Goal: Task Accomplishment & Management: Use online tool/utility

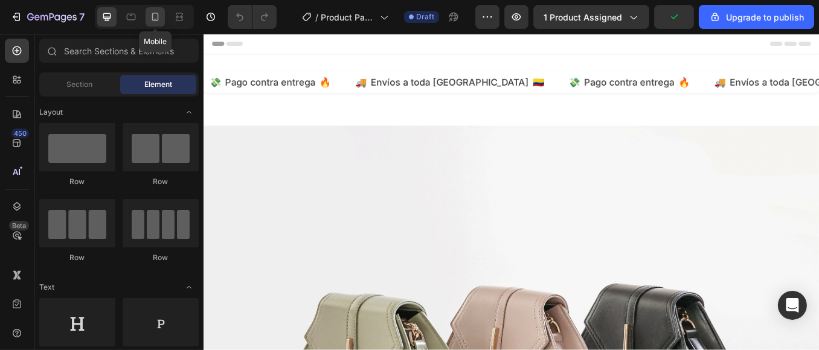
click at [159, 19] on icon at bounding box center [155, 17] width 12 height 12
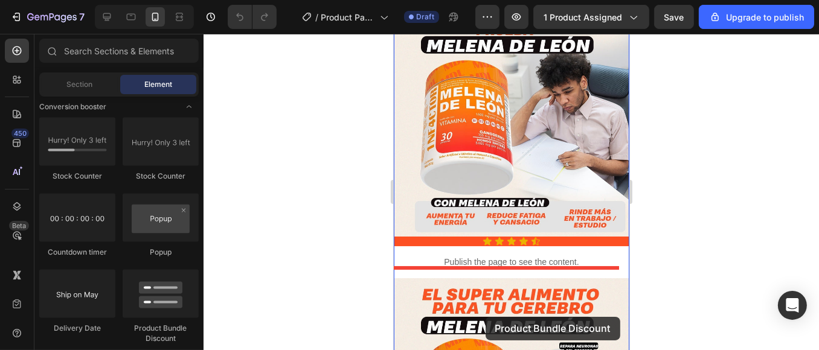
scroll to position [107, 0]
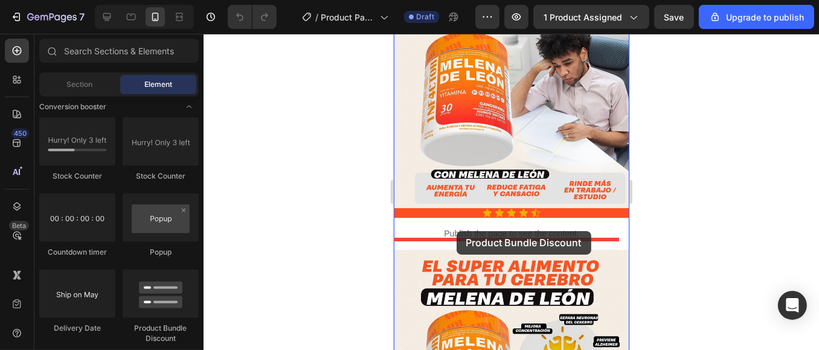
drag, startPoint x: 561, startPoint y: 331, endPoint x: 456, endPoint y: 231, distance: 144.4
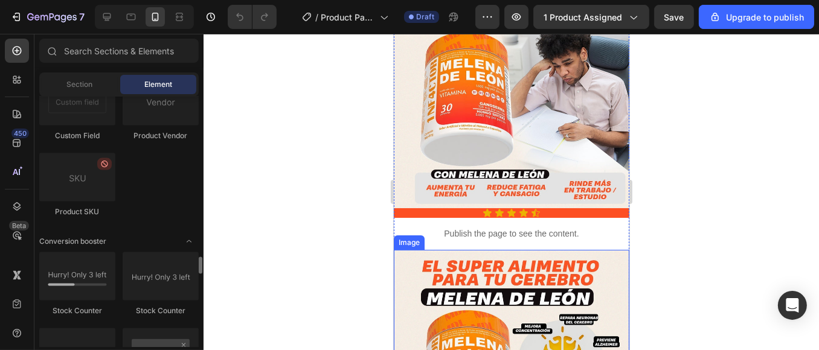
scroll to position [2551, 0]
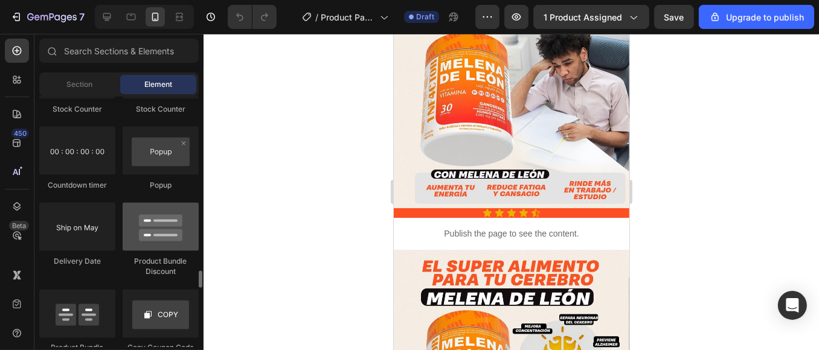
click at [166, 243] on div at bounding box center [161, 227] width 76 height 48
click at [166, 242] on div at bounding box center [161, 227] width 76 height 48
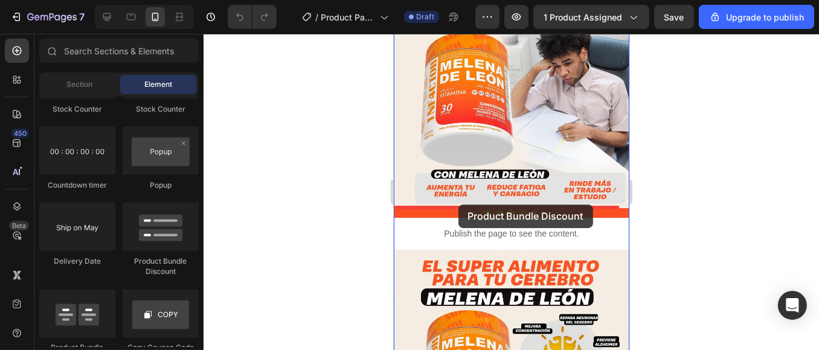
drag, startPoint x: 559, startPoint y: 274, endPoint x: 458, endPoint y: 205, distance: 122.7
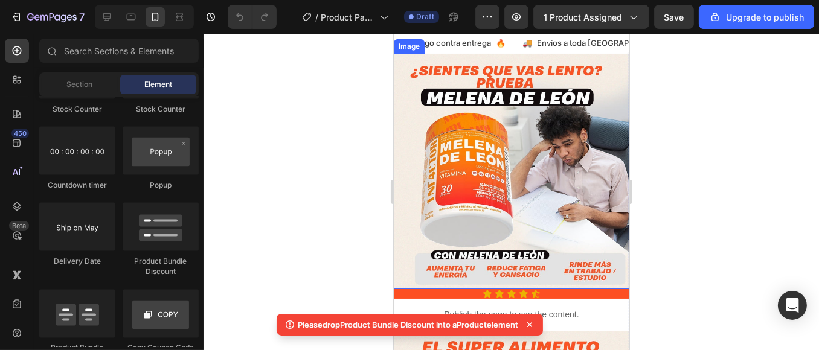
scroll to position [0, 0]
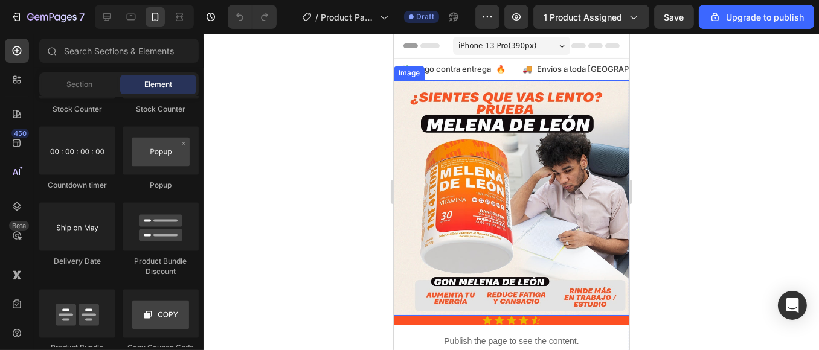
click at [414, 161] on img at bounding box center [511, 198] width 236 height 236
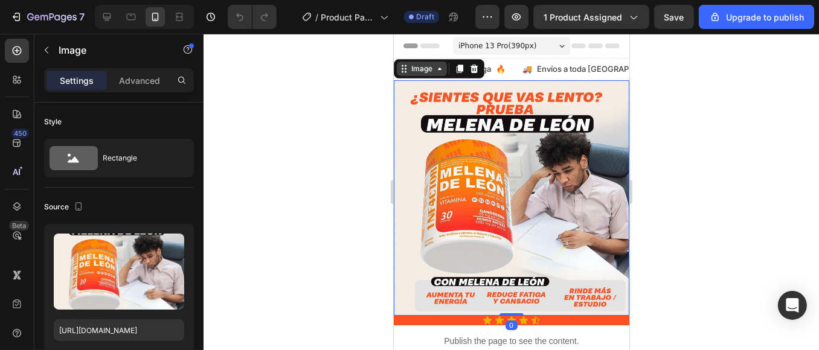
click at [425, 69] on div "Image" at bounding box center [421, 68] width 26 height 11
click at [441, 73] on icon at bounding box center [439, 69] width 10 height 10
click at [15, 72] on div at bounding box center [17, 80] width 24 height 24
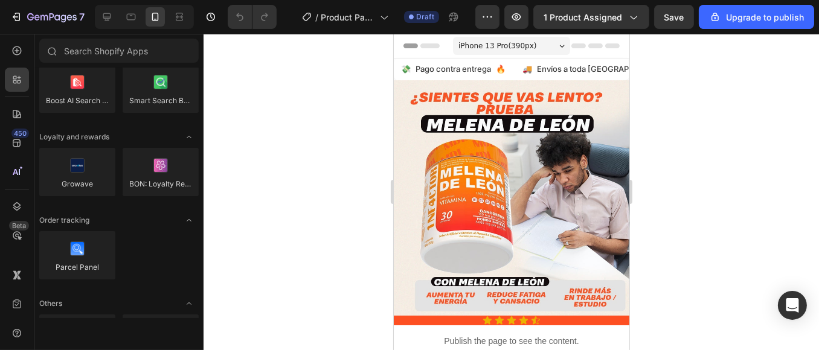
scroll to position [2215, 0]
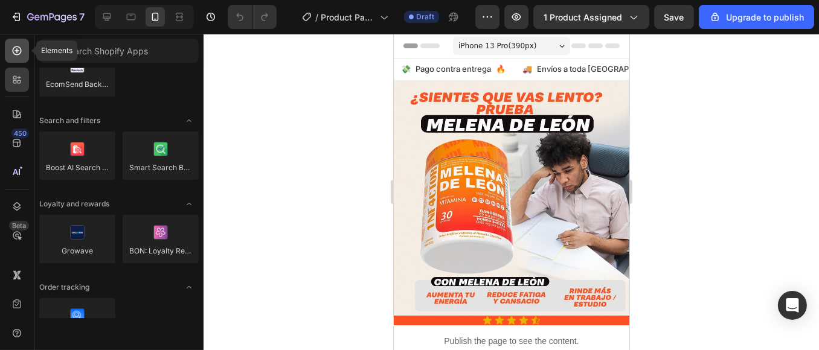
click at [23, 56] on div at bounding box center [17, 51] width 24 height 24
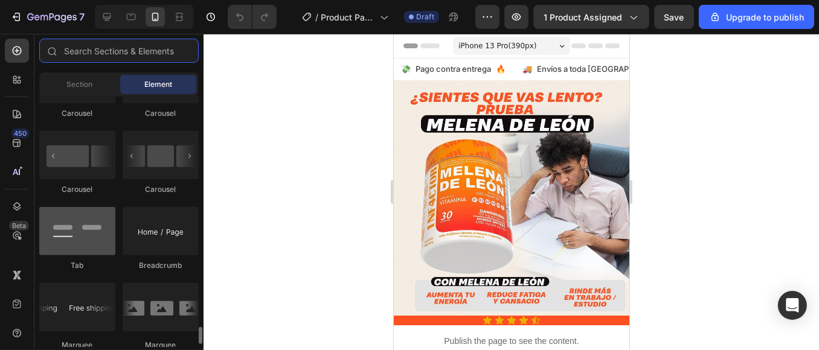
scroll to position [1410, 0]
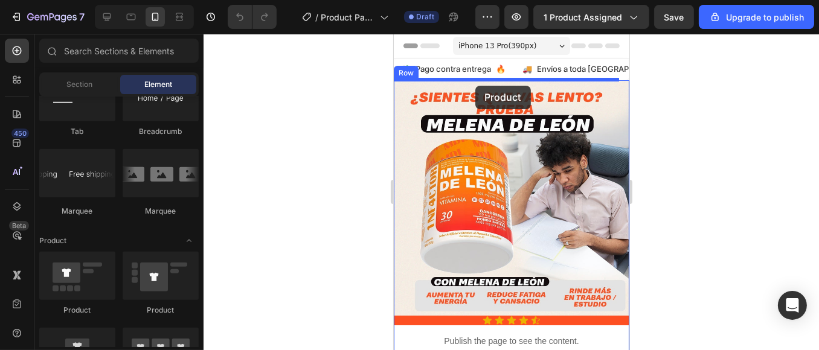
drag, startPoint x: 489, startPoint y: 321, endPoint x: 475, endPoint y: 86, distance: 236.0
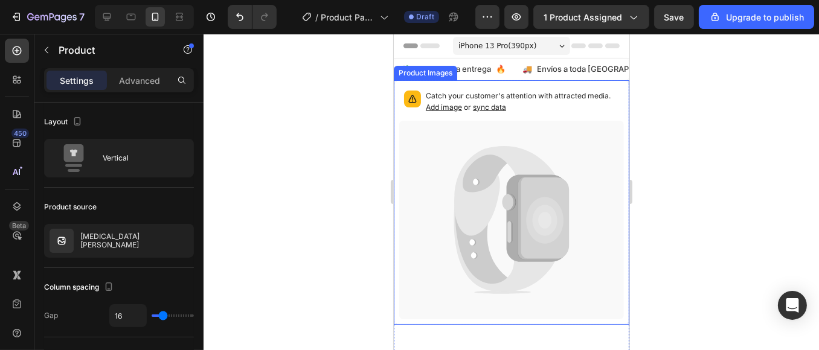
click at [500, 156] on icon at bounding box center [505, 191] width 102 height 90
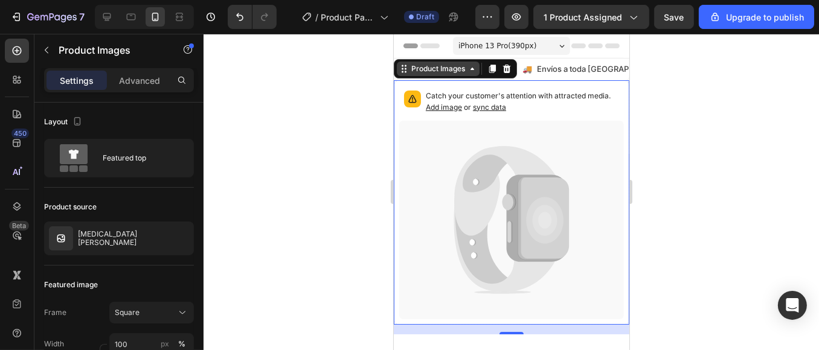
click at [439, 70] on div "Product Images" at bounding box center [437, 68] width 59 height 11
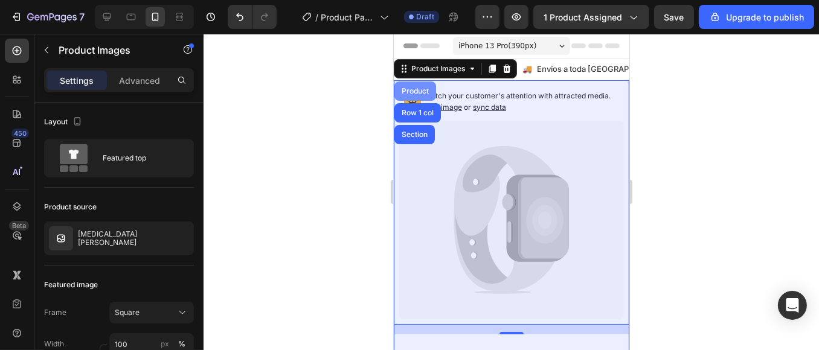
click at [414, 88] on div "Product" at bounding box center [415, 91] width 32 height 7
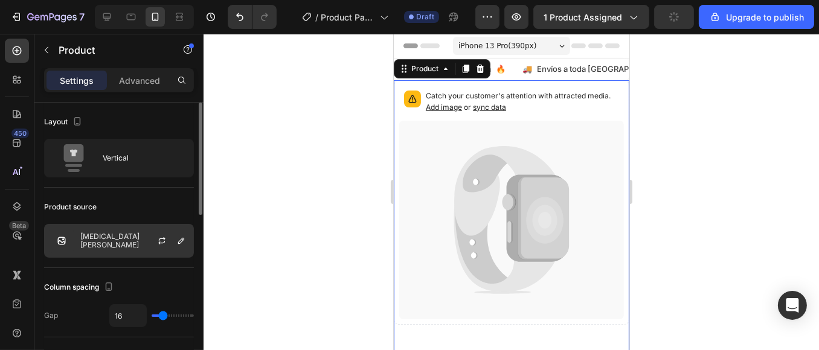
click at [130, 239] on p "[MEDICAL_DATA][PERSON_NAME]" at bounding box center [134, 241] width 108 height 17
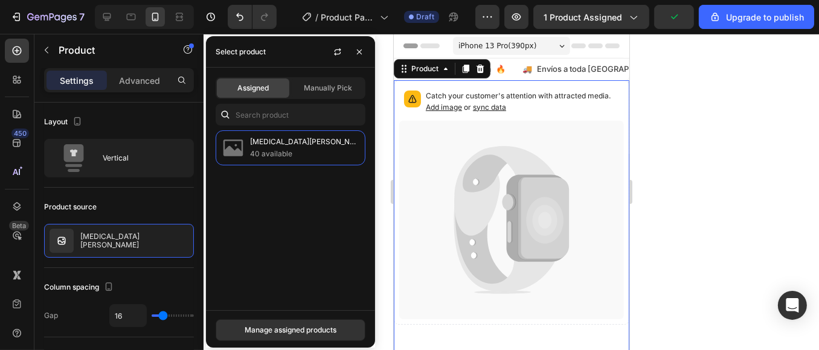
click at [673, 176] on div at bounding box center [512, 192] width 616 height 317
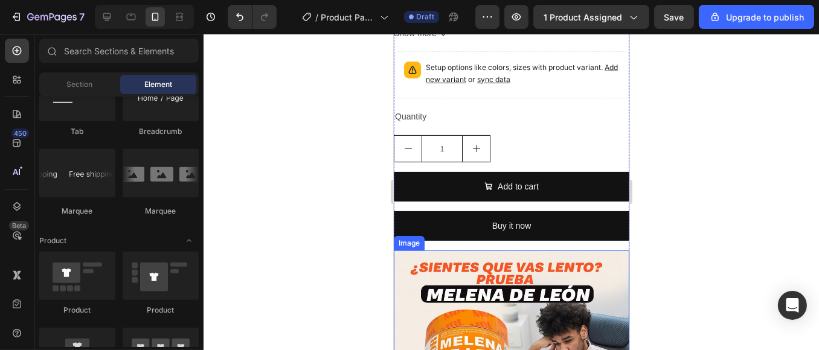
scroll to position [469, 0]
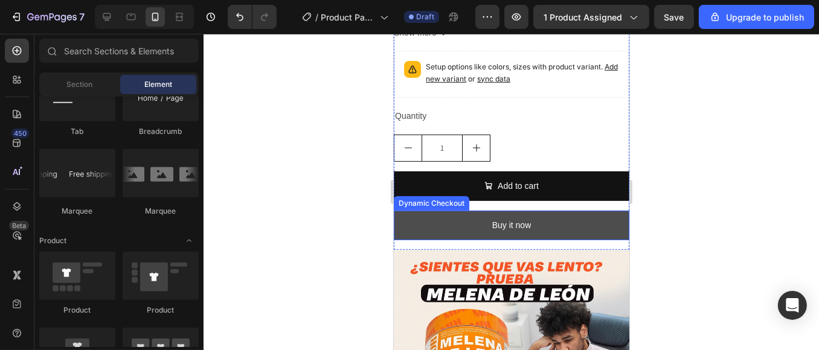
click at [563, 211] on button "Buy it now" at bounding box center [511, 226] width 236 height 30
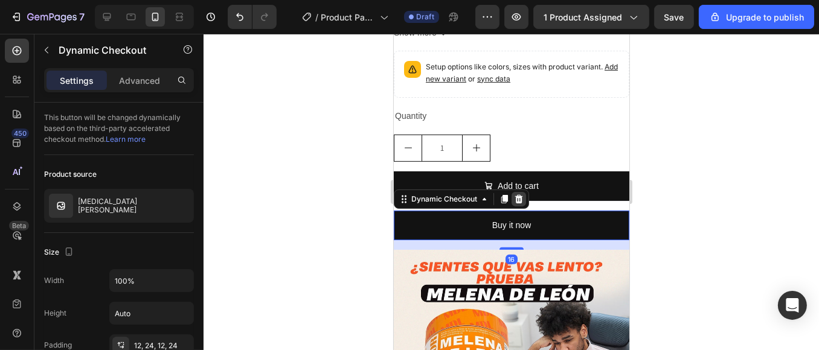
click at [517, 195] on icon at bounding box center [519, 199] width 8 height 8
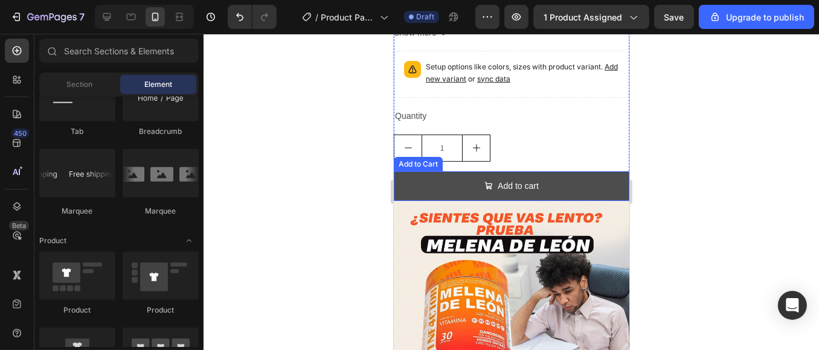
click at [561, 172] on button "Add to cart" at bounding box center [511, 187] width 236 height 30
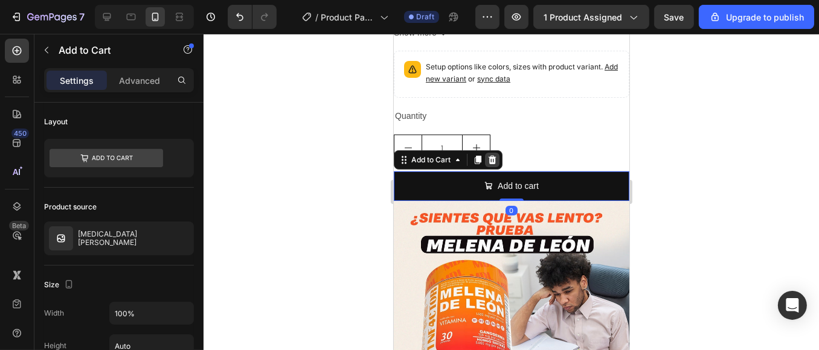
click at [494, 156] on icon at bounding box center [492, 160] width 8 height 8
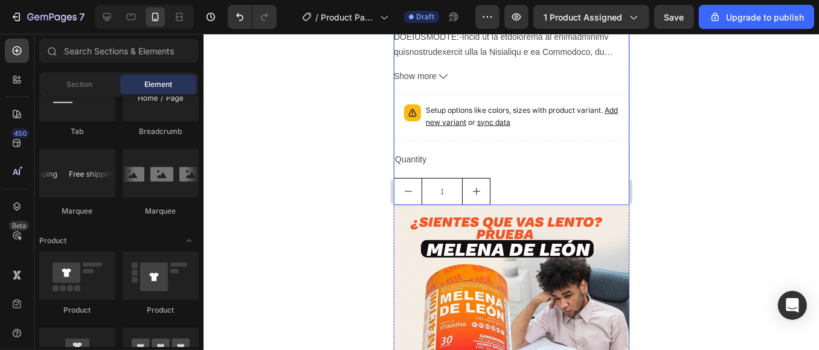
scroll to position [402, 0]
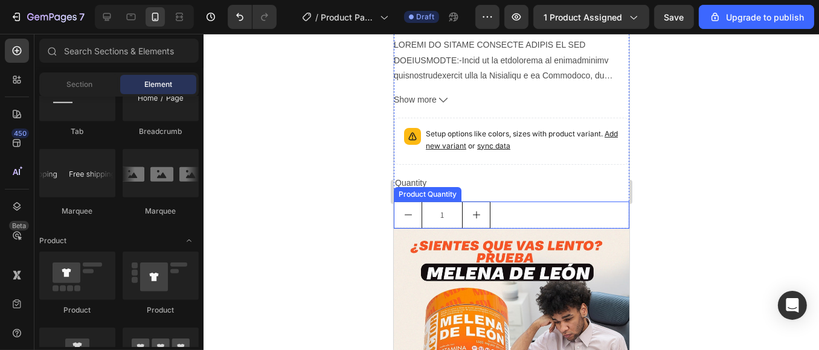
click at [549, 202] on div "1" at bounding box center [511, 215] width 236 height 27
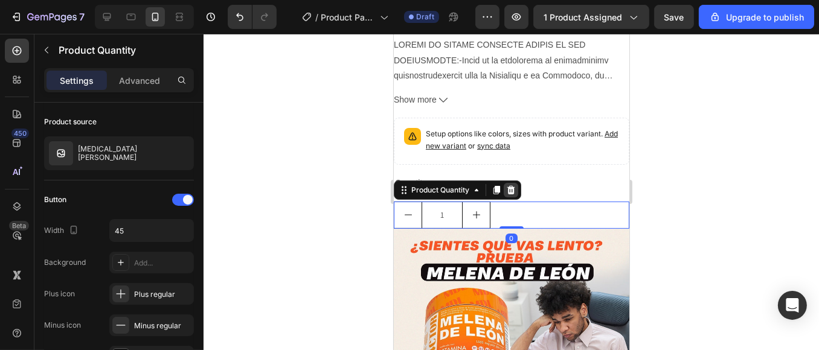
click at [515, 185] on icon at bounding box center [511, 190] width 10 height 10
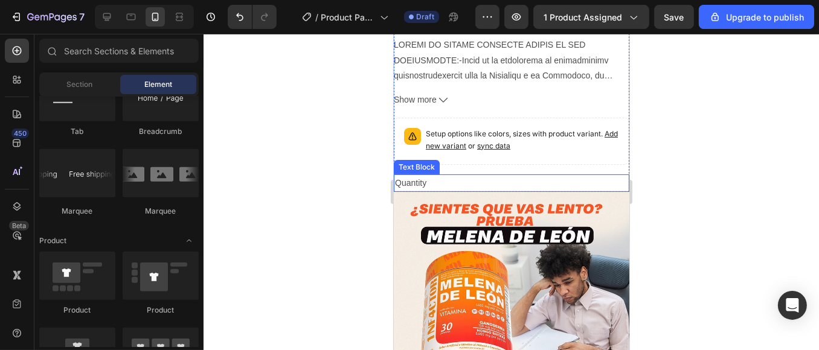
click at [459, 175] on div "Quantity" at bounding box center [511, 184] width 236 height 18
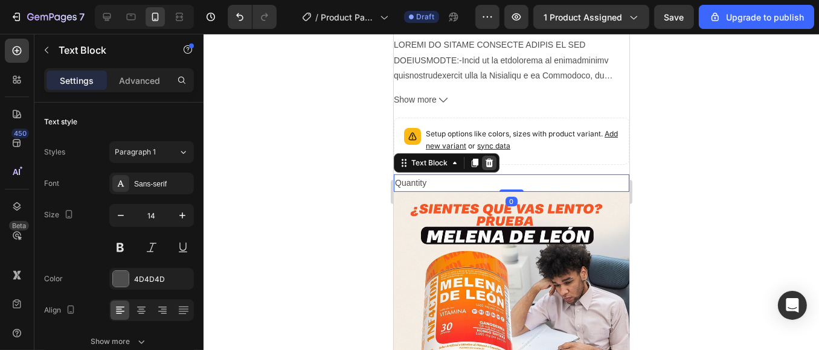
click at [486, 159] on icon at bounding box center [489, 163] width 8 height 8
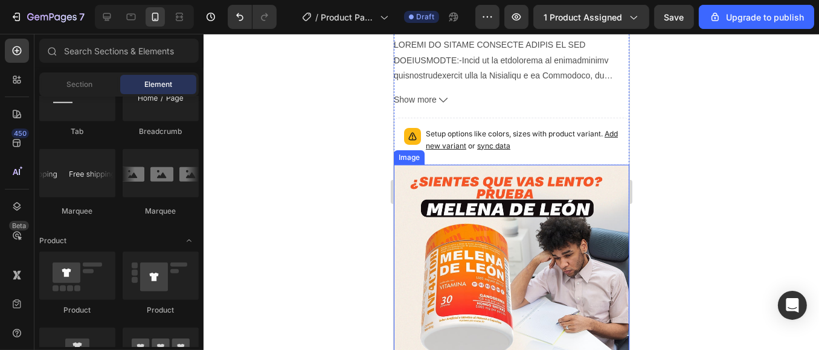
scroll to position [335, 0]
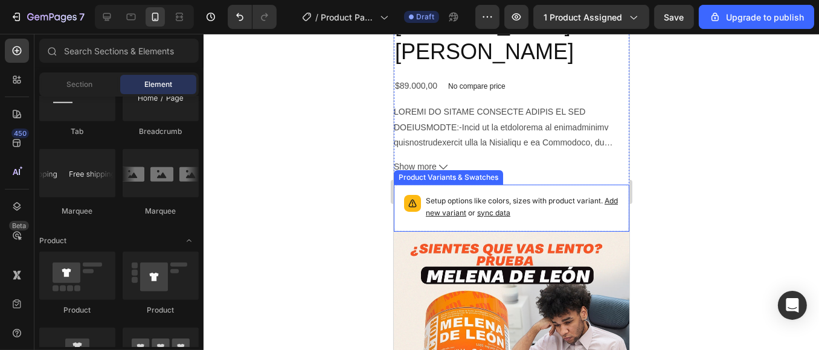
click at [548, 195] on p "Setup options like colors, sizes with product variant. Add new variant or sync …" at bounding box center [521, 207] width 193 height 24
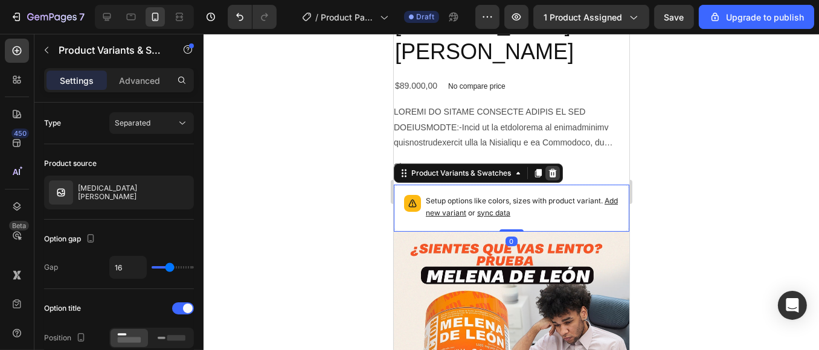
click at [549, 169] on icon at bounding box center [552, 174] width 10 height 10
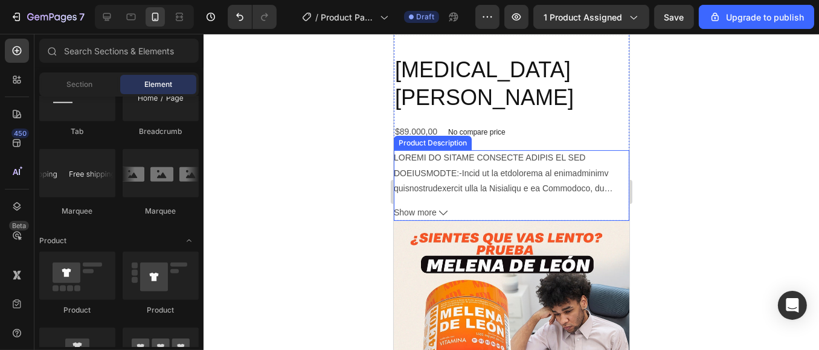
scroll to position [268, 0]
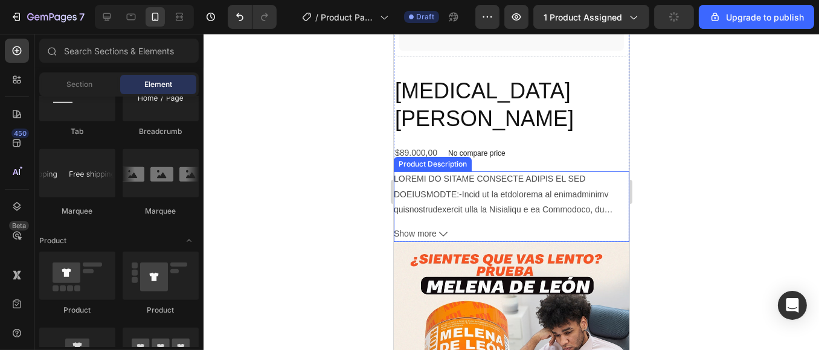
click at [508, 172] on div at bounding box center [511, 194] width 236 height 45
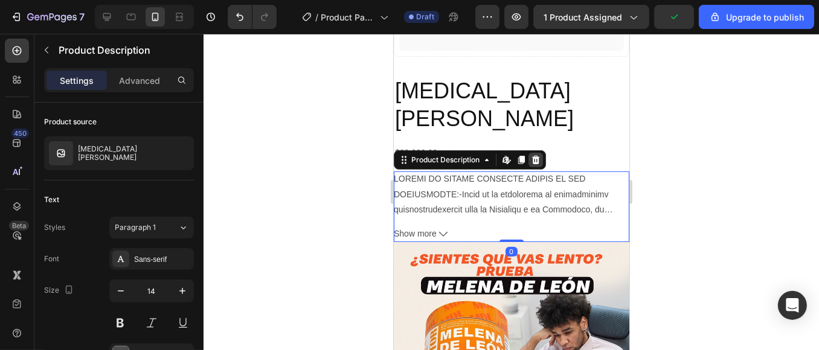
click at [532, 155] on icon at bounding box center [535, 160] width 10 height 10
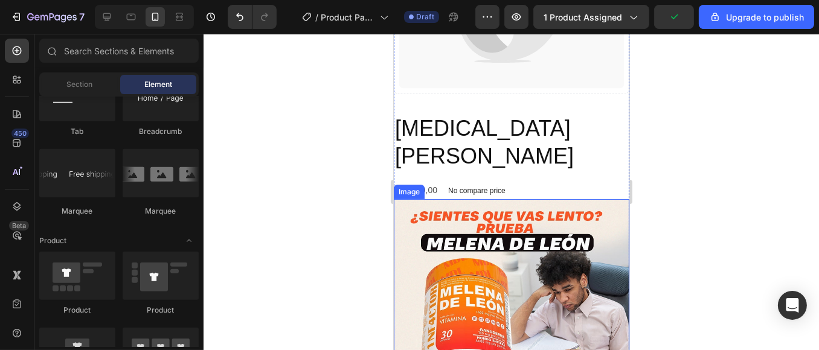
scroll to position [201, 0]
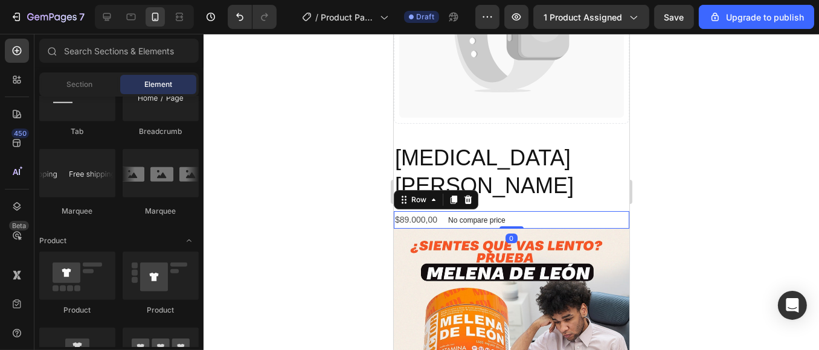
click at [529, 211] on div "$89.000,00 Product Price Product Price No compare price Product Price Row 0" at bounding box center [511, 220] width 236 height 18
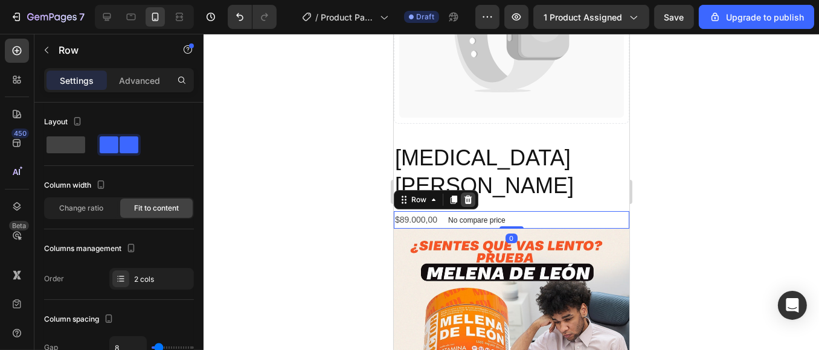
click at [465, 195] on icon at bounding box center [468, 200] width 10 height 10
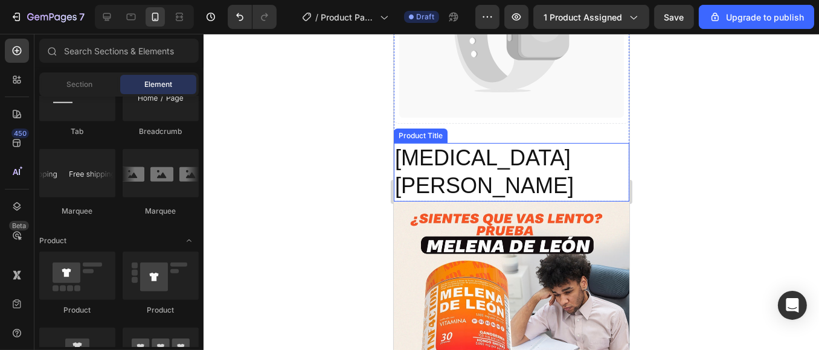
click at [469, 150] on h2 "[MEDICAL_DATA][PERSON_NAME]" at bounding box center [511, 172] width 236 height 59
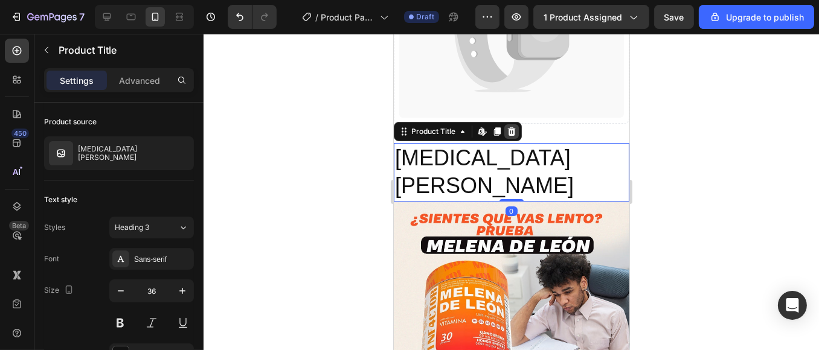
click at [512, 127] on icon at bounding box center [512, 131] width 8 height 8
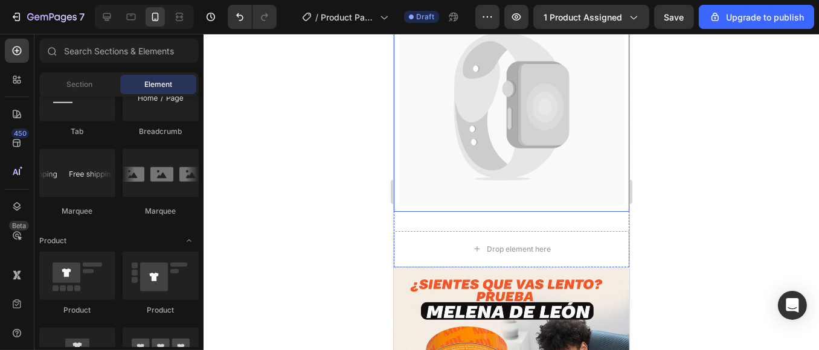
scroll to position [67, 0]
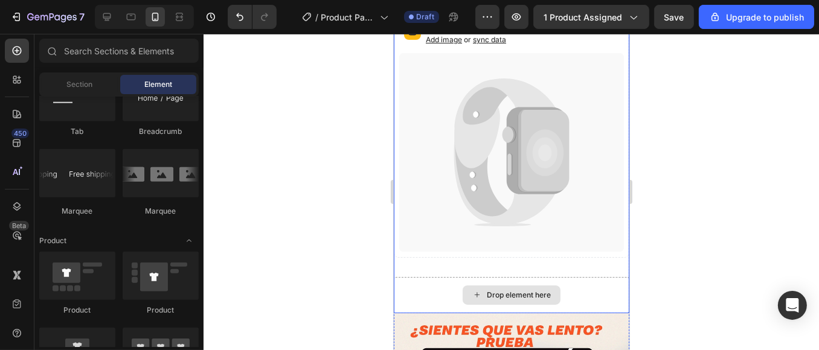
click at [578, 280] on div "Drop element here" at bounding box center [511, 295] width 236 height 36
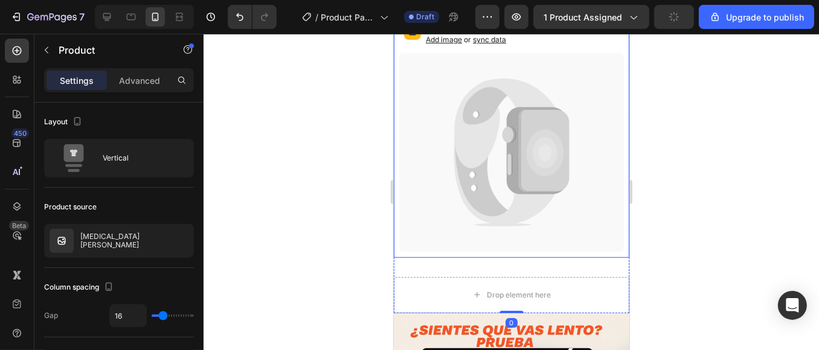
scroll to position [0, 0]
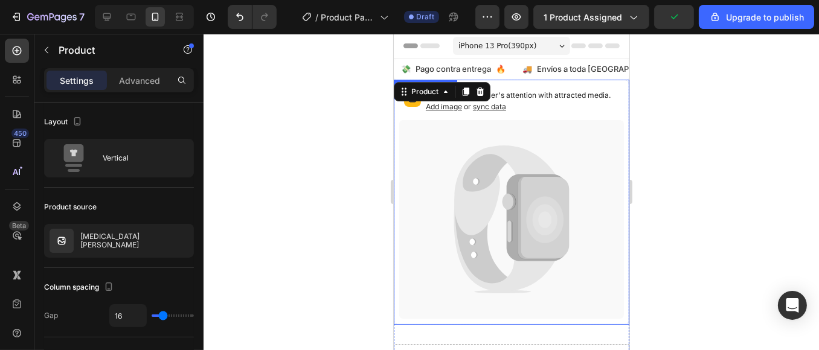
click at [509, 175] on icon at bounding box center [537, 218] width 62 height 87
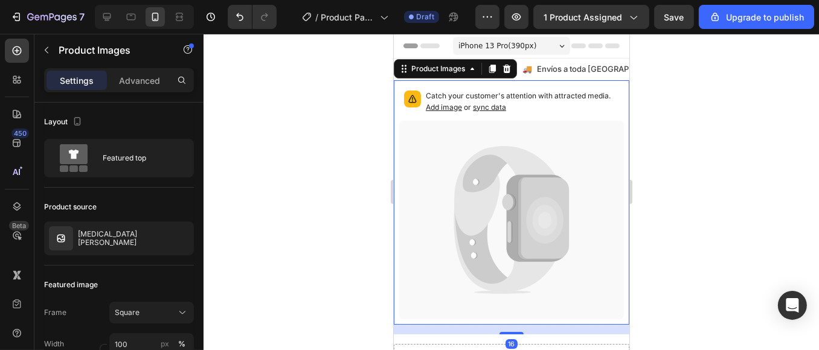
click at [460, 156] on icon at bounding box center [511, 220] width 225 height 199
drag, startPoint x: 516, startPoint y: 191, endPoint x: 509, endPoint y: 179, distance: 13.6
click at [518, 190] on icon at bounding box center [543, 219] width 51 height 82
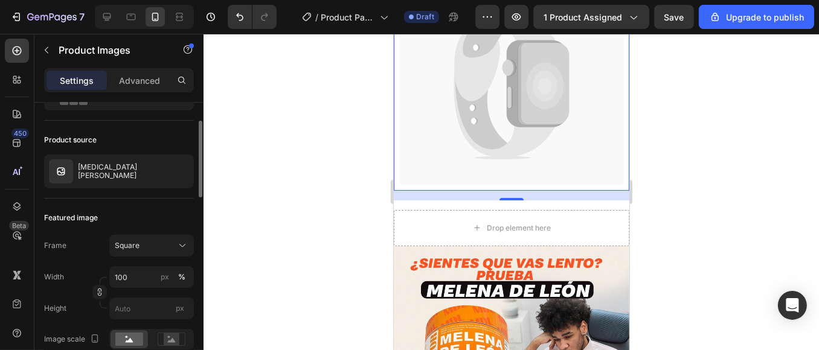
scroll to position [268, 0]
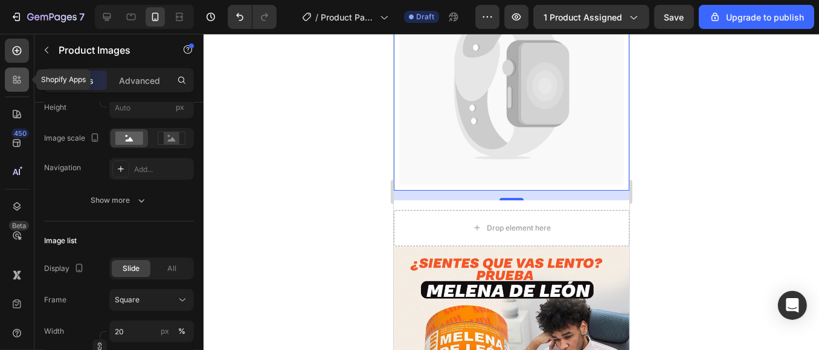
click at [18, 77] on icon at bounding box center [20, 78] width 4 height 4
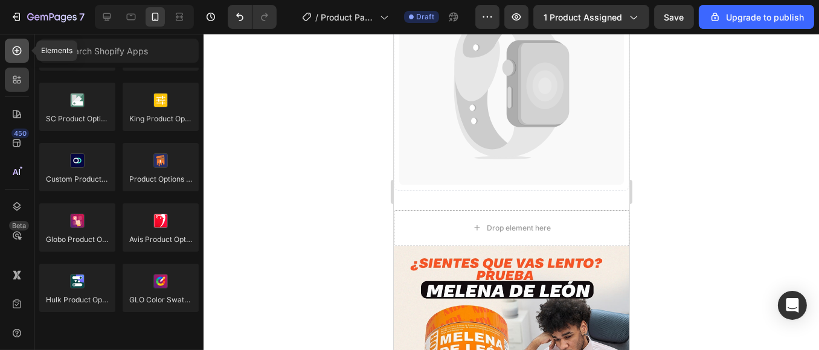
click at [15, 55] on icon at bounding box center [17, 51] width 12 height 12
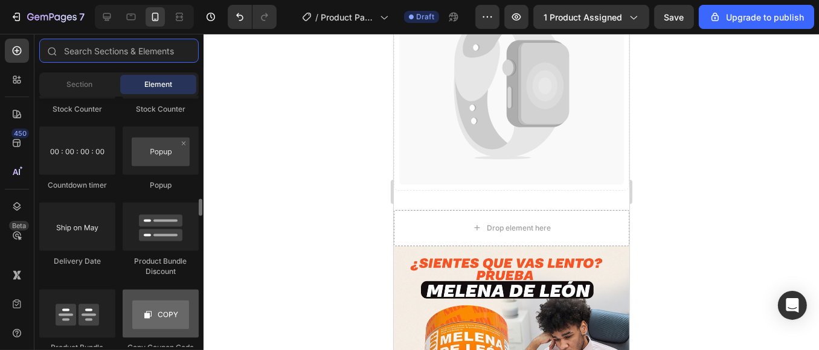
scroll to position [2618, 0]
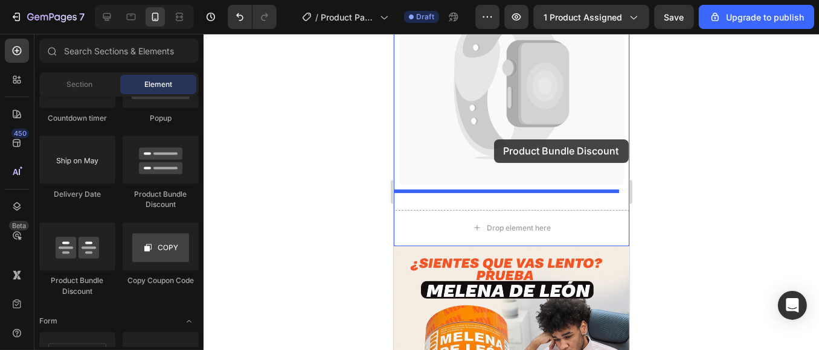
drag, startPoint x: 550, startPoint y: 213, endPoint x: 494, endPoint y: 140, distance: 92.6
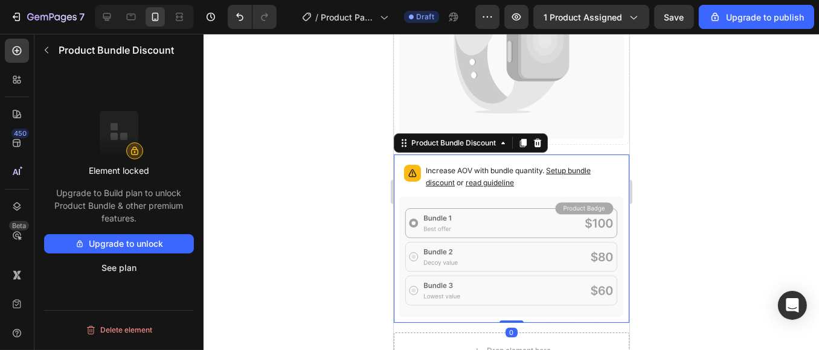
scroll to position [201, 0]
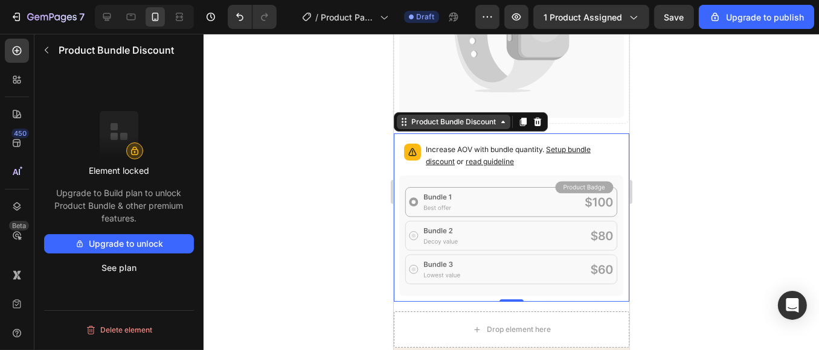
click at [492, 117] on div "Product Bundle Discount" at bounding box center [452, 122] width 89 height 11
click at [512, 228] on icon at bounding box center [511, 235] width 225 height 121
click at [539, 117] on icon at bounding box center [537, 122] width 10 height 10
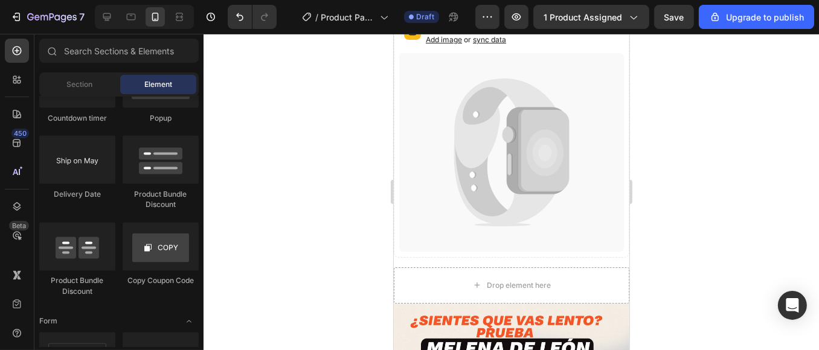
scroll to position [2685, 0]
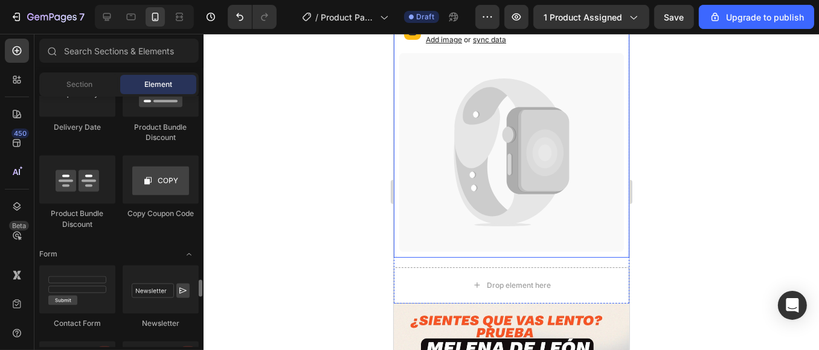
click at [451, 179] on icon at bounding box center [511, 152] width 225 height 199
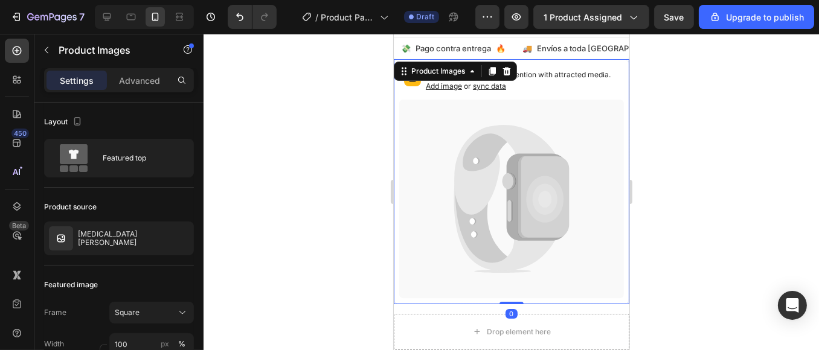
scroll to position [0, 0]
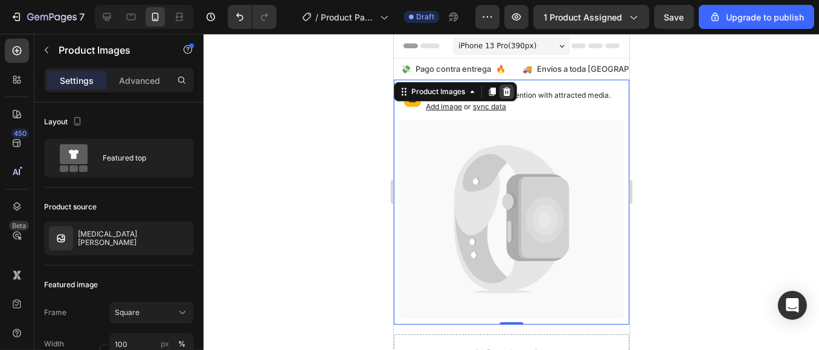
click at [506, 93] on icon at bounding box center [507, 92] width 8 height 8
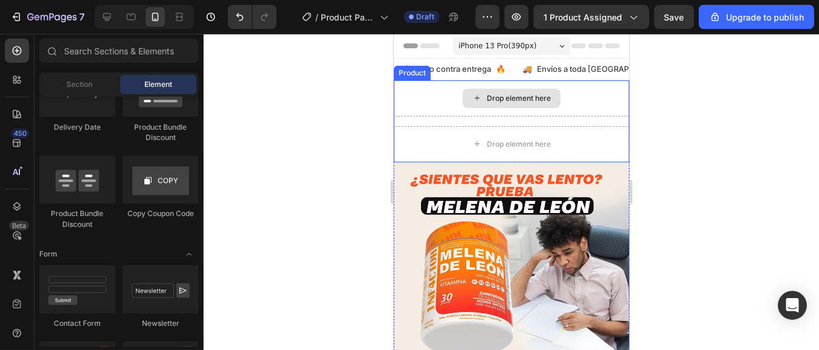
click at [599, 100] on div "Drop element here" at bounding box center [511, 98] width 236 height 36
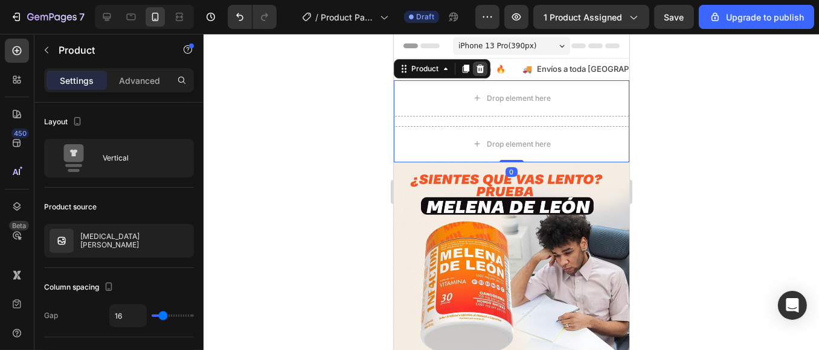
click at [485, 69] on div at bounding box center [479, 69] width 15 height 15
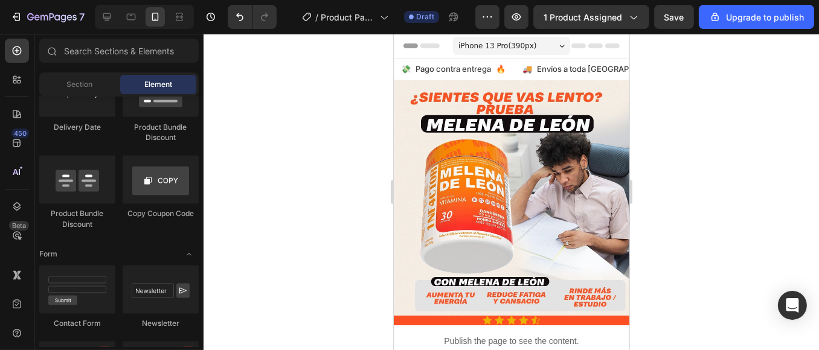
click at [657, 135] on div at bounding box center [512, 192] width 616 height 317
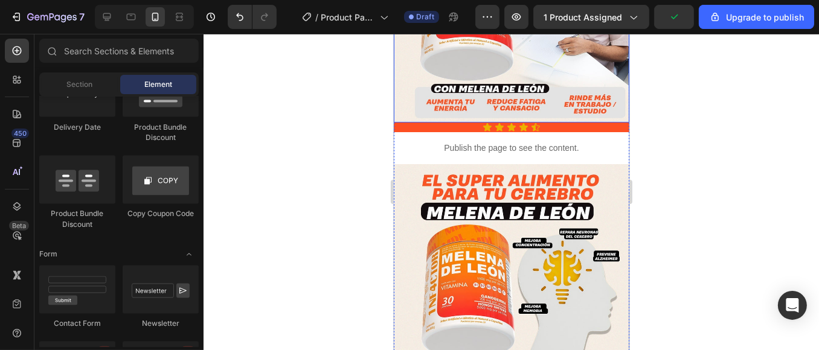
scroll to position [201, 0]
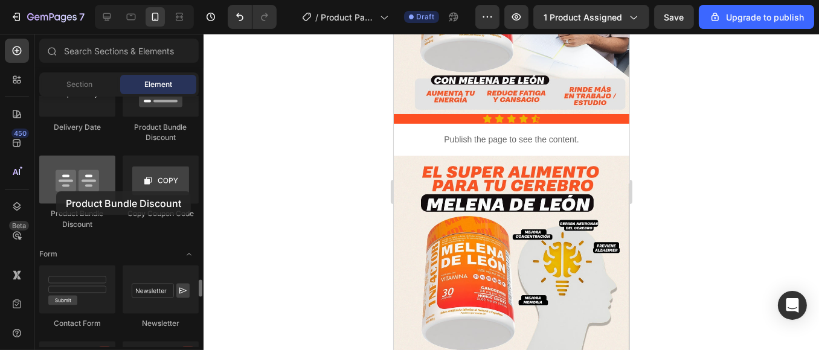
drag, startPoint x: 129, startPoint y: 68, endPoint x: 56, endPoint y: 190, distance: 142.3
click at [56, 192] on div at bounding box center [77, 180] width 76 height 48
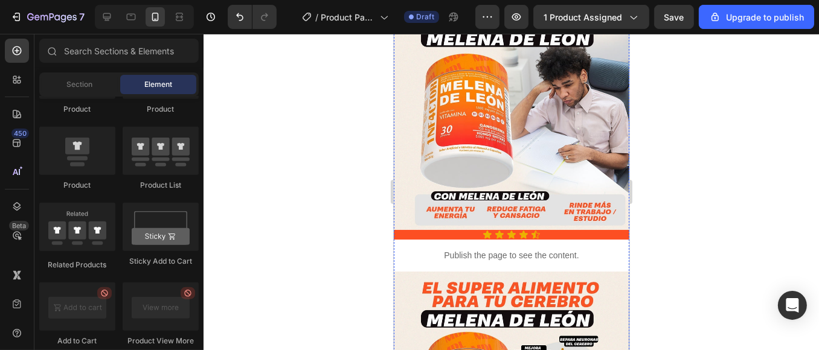
scroll to position [0, 0]
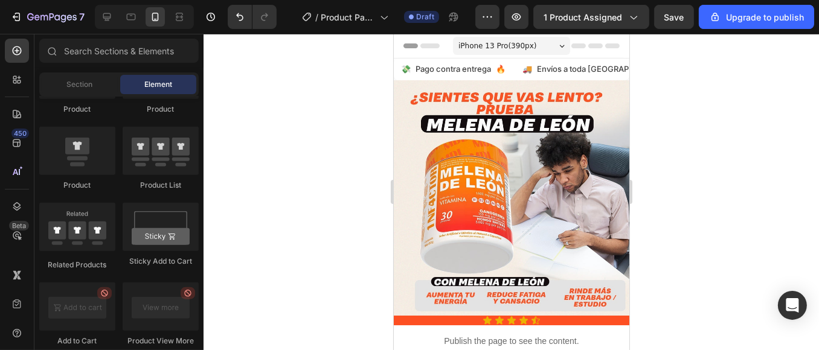
click at [216, 125] on div at bounding box center [512, 192] width 616 height 317
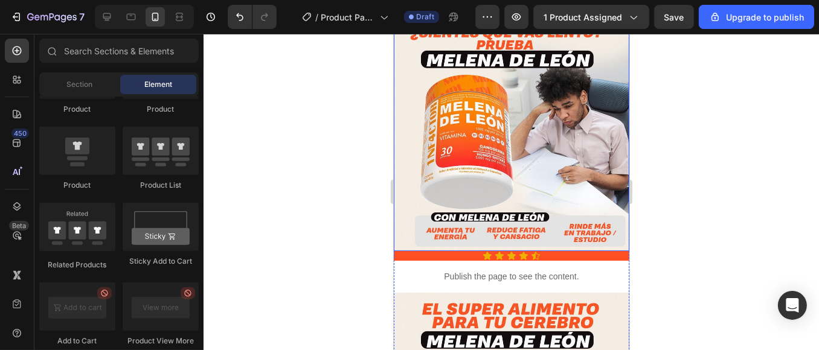
scroll to position [67, 0]
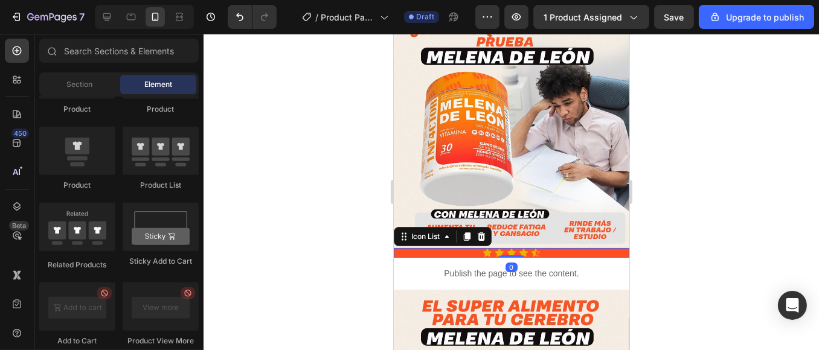
click at [465, 248] on div "Icon Icon Icon Icon Icon" at bounding box center [511, 253] width 236 height 10
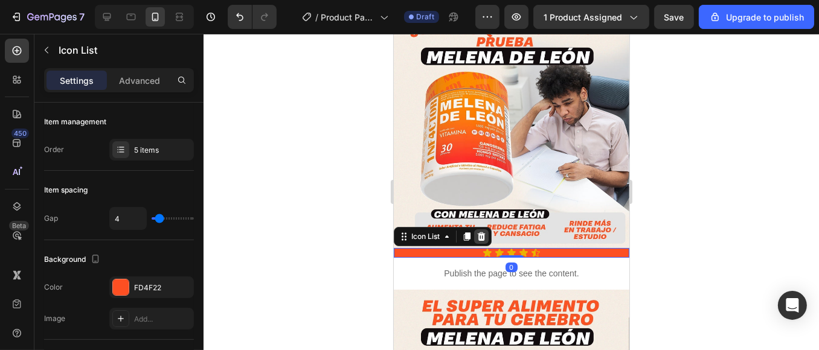
click at [485, 232] on icon at bounding box center [481, 237] width 10 height 10
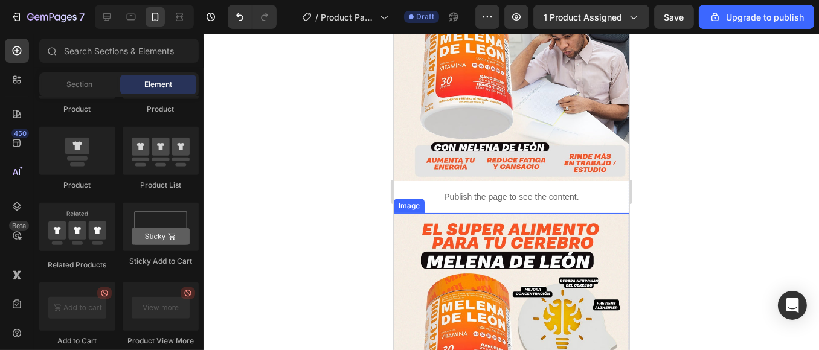
scroll to position [0, 0]
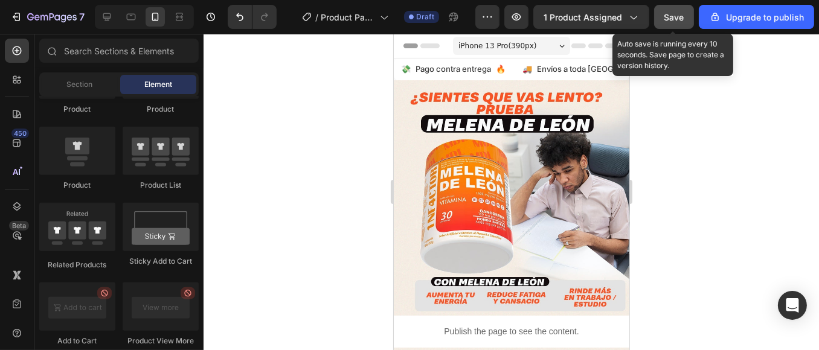
click at [683, 20] on span "Save" at bounding box center [675, 17] width 20 height 10
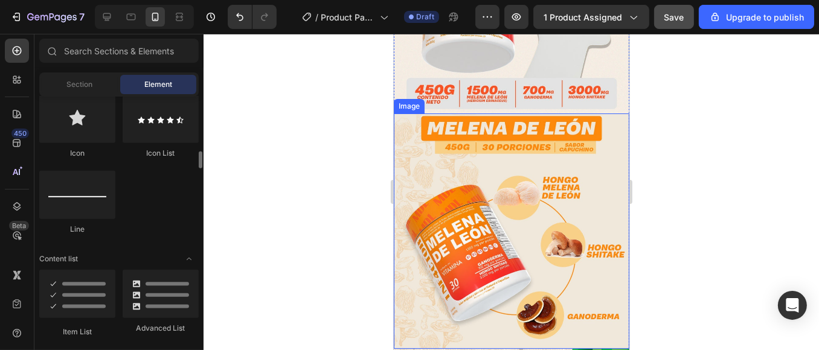
scroll to position [671, 0]
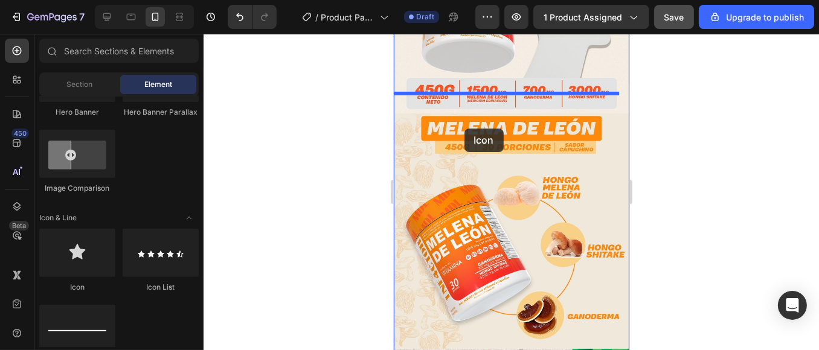
drag, startPoint x: 501, startPoint y: 296, endPoint x: 469, endPoint y: 118, distance: 181.0
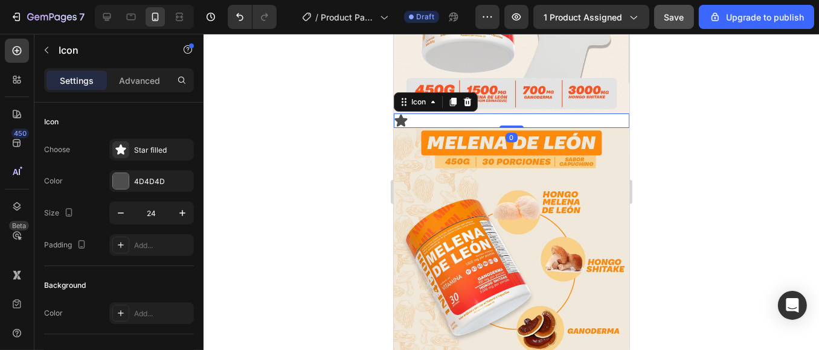
click at [483, 114] on div "Icon 0" at bounding box center [511, 121] width 236 height 15
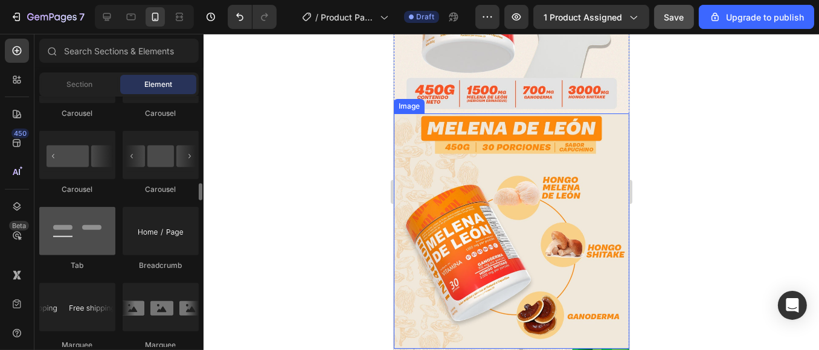
scroll to position [1208, 0]
